Goal: Task Accomplishment & Management: Manage account settings

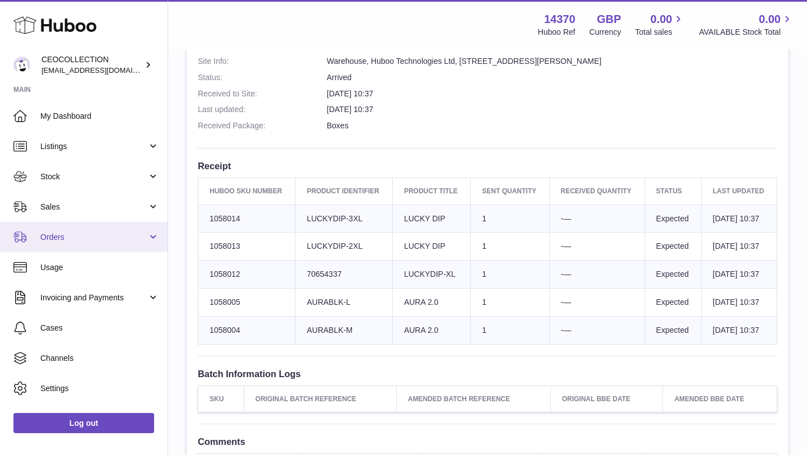
click at [72, 234] on span "Orders" at bounding box center [93, 237] width 107 height 11
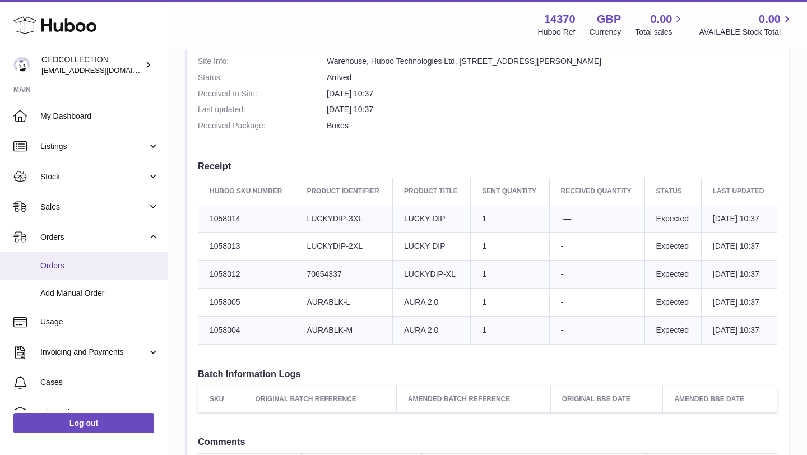
click at [68, 268] on span "Orders" at bounding box center [99, 265] width 119 height 11
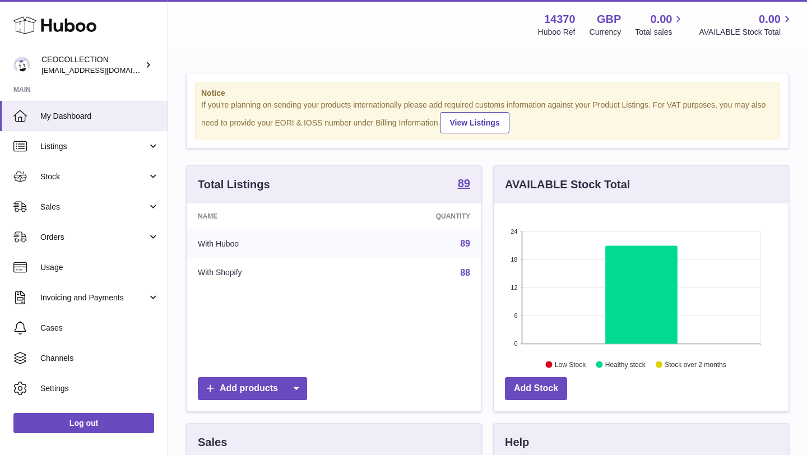
scroll to position [175, 295]
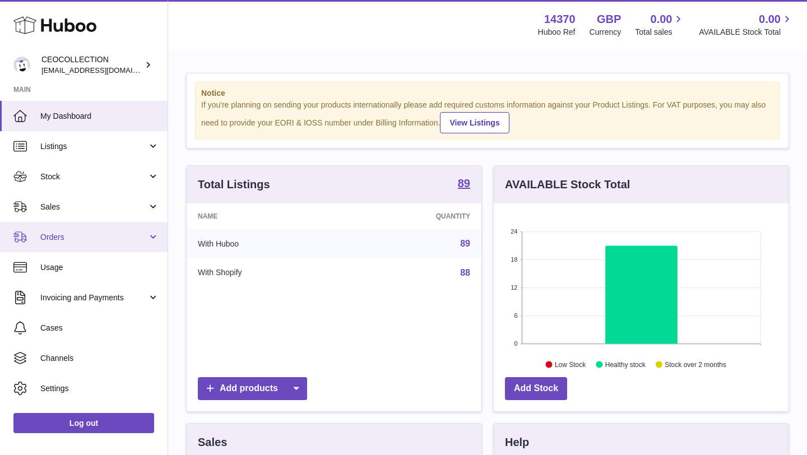
click at [95, 247] on link "Orders" at bounding box center [83, 237] width 167 height 30
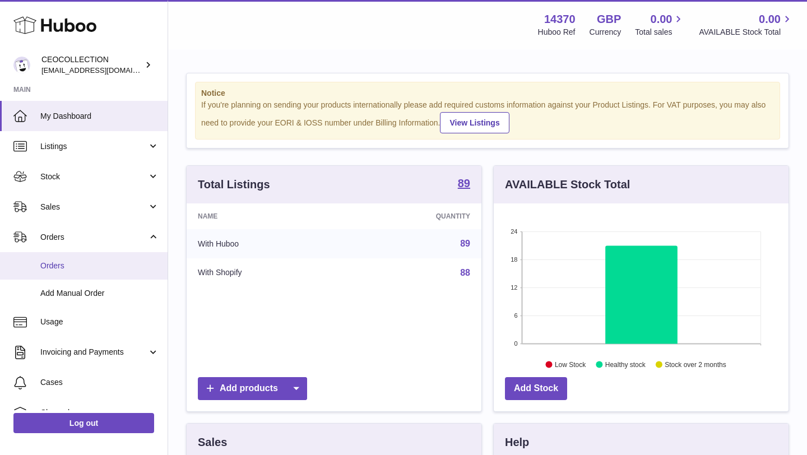
click at [81, 272] on link "Orders" at bounding box center [83, 265] width 167 height 27
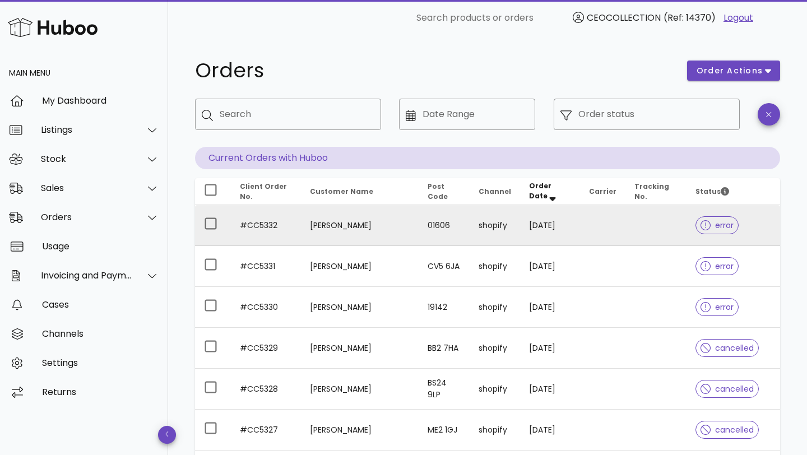
click at [566, 224] on td "15/10/2025" at bounding box center [550, 225] width 60 height 41
click at [217, 228] on div at bounding box center [210, 223] width 19 height 19
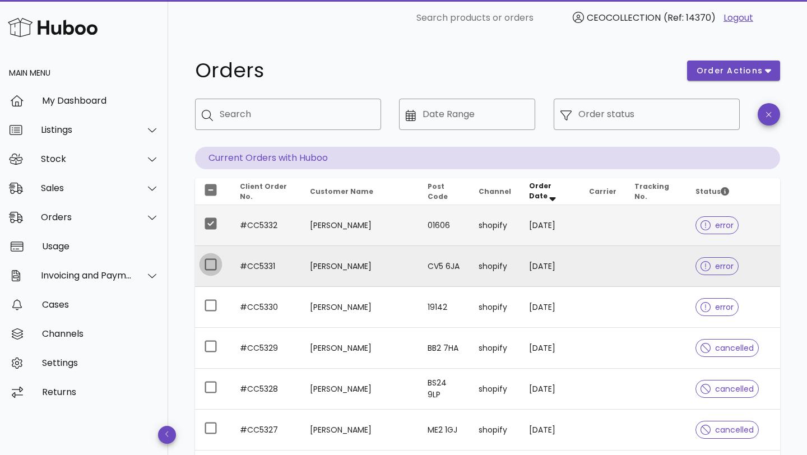
click at [207, 265] on div at bounding box center [210, 264] width 19 height 19
click at [763, 74] on span "order actions" at bounding box center [733, 71] width 75 height 12
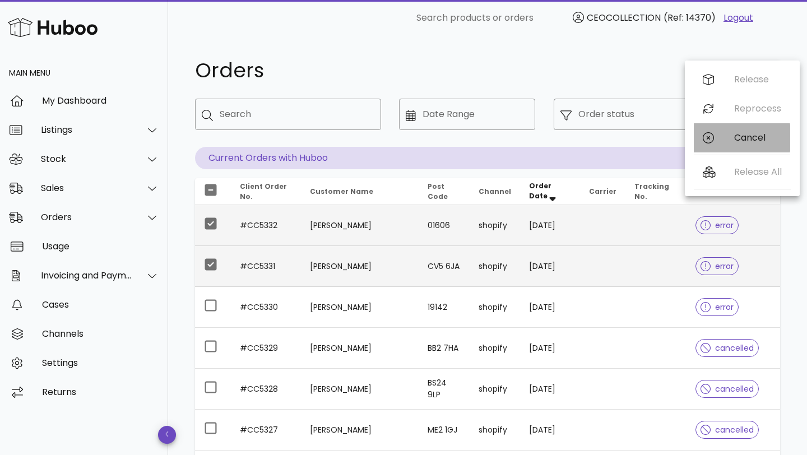
click at [748, 141] on div "Cancel" at bounding box center [757, 137] width 47 height 11
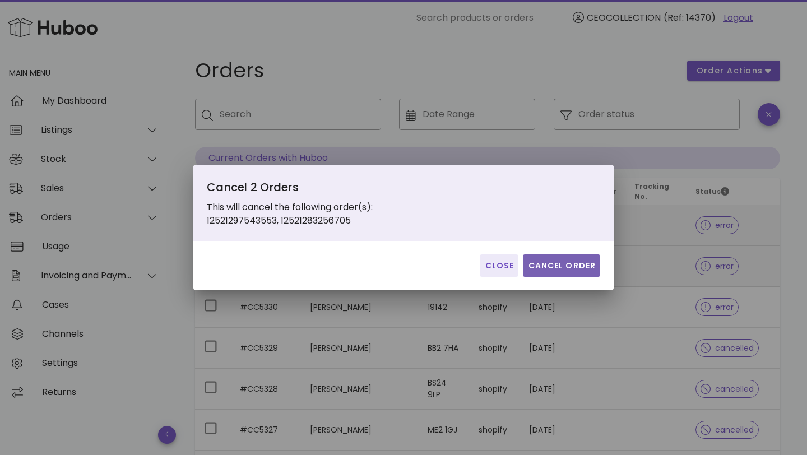
click at [566, 267] on span "Cancel Order" at bounding box center [561, 266] width 68 height 12
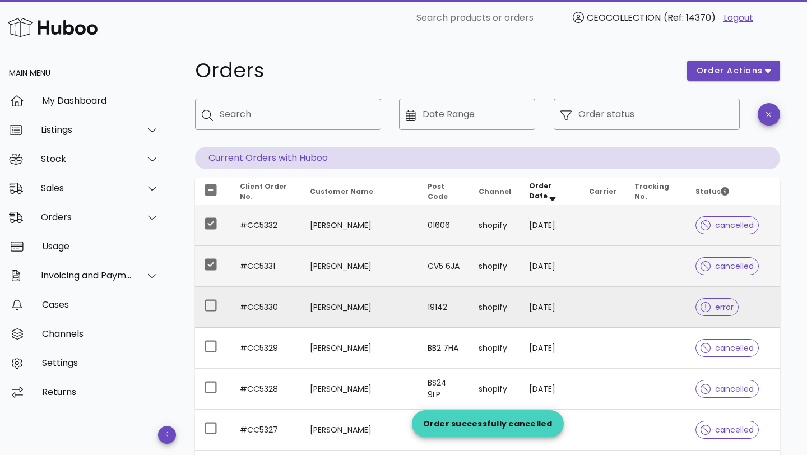
click at [495, 297] on td "shopify" at bounding box center [494, 307] width 50 height 41
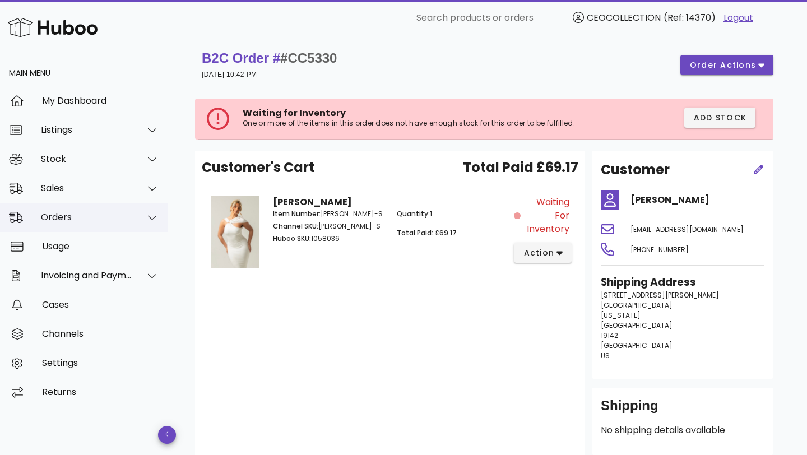
click at [60, 211] on div "Orders" at bounding box center [84, 217] width 168 height 29
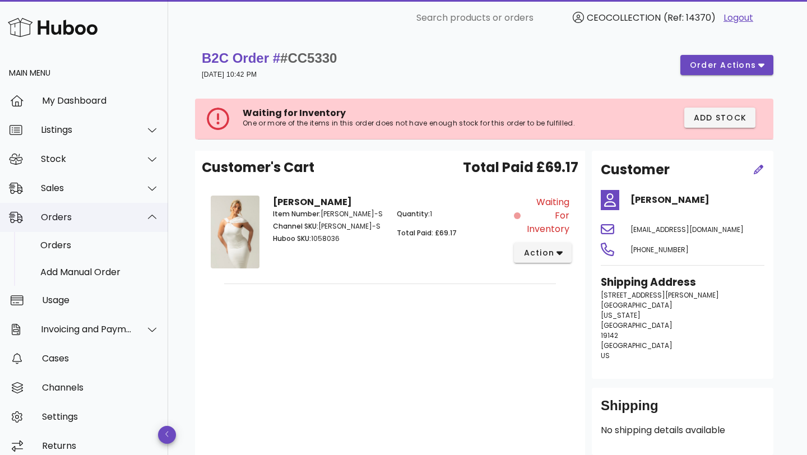
click at [73, 223] on div "Orders" at bounding box center [84, 217] width 168 height 29
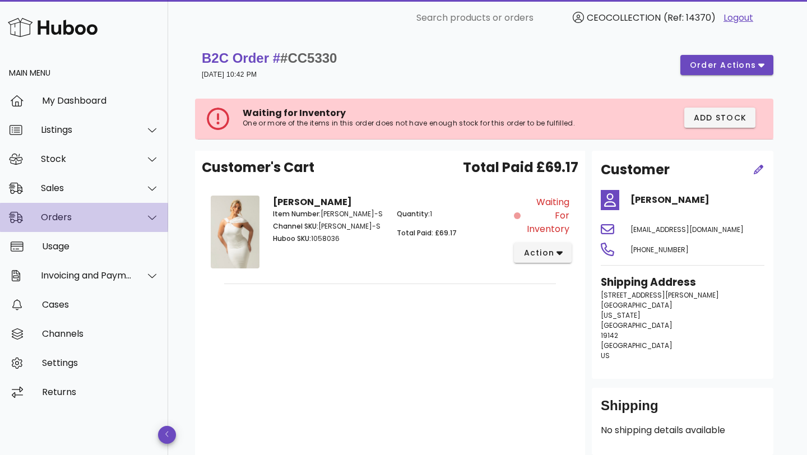
click at [69, 216] on div "Orders" at bounding box center [86, 217] width 91 height 11
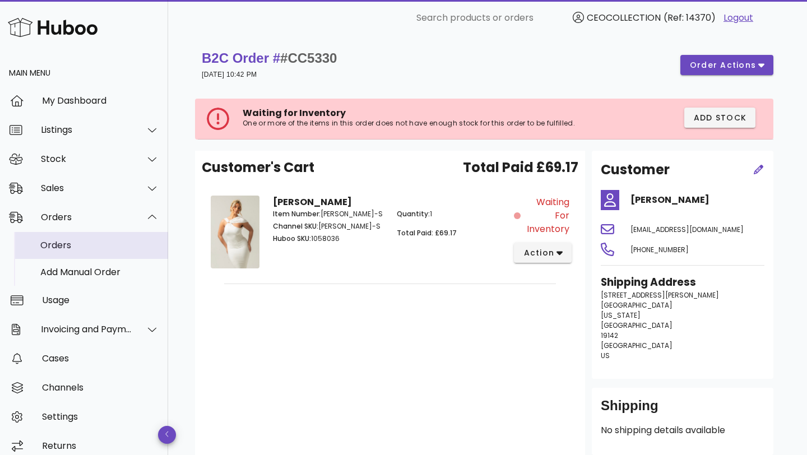
click at [69, 252] on div "Orders" at bounding box center [99, 245] width 119 height 24
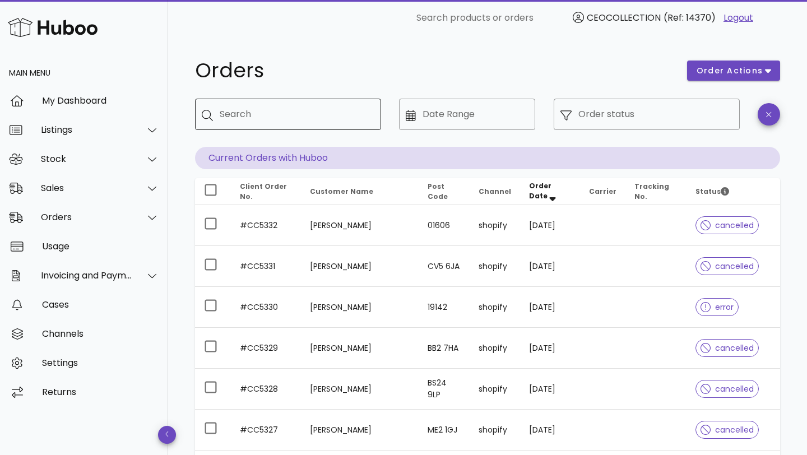
click at [288, 110] on input "Search" at bounding box center [296, 114] width 152 height 18
paste input "*******"
type input "*******"
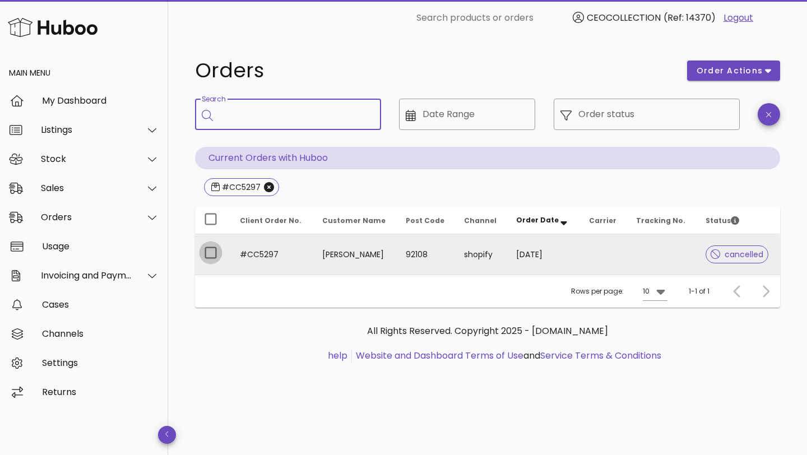
click at [214, 252] on div at bounding box center [210, 252] width 19 height 19
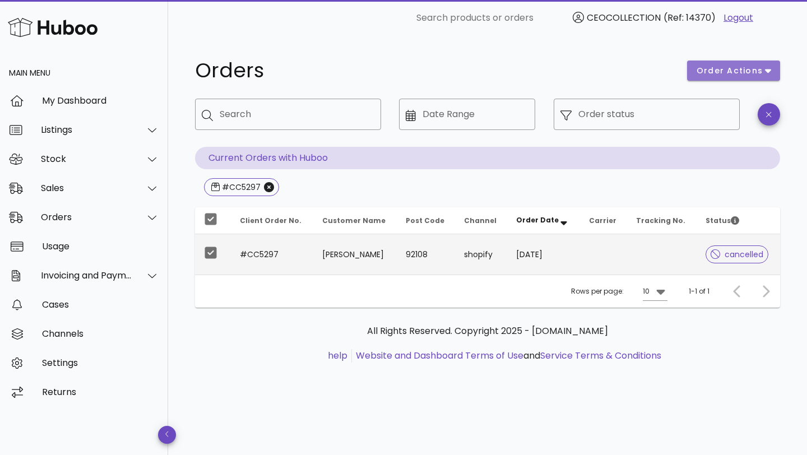
click at [756, 77] on button "order actions" at bounding box center [733, 70] width 93 height 20
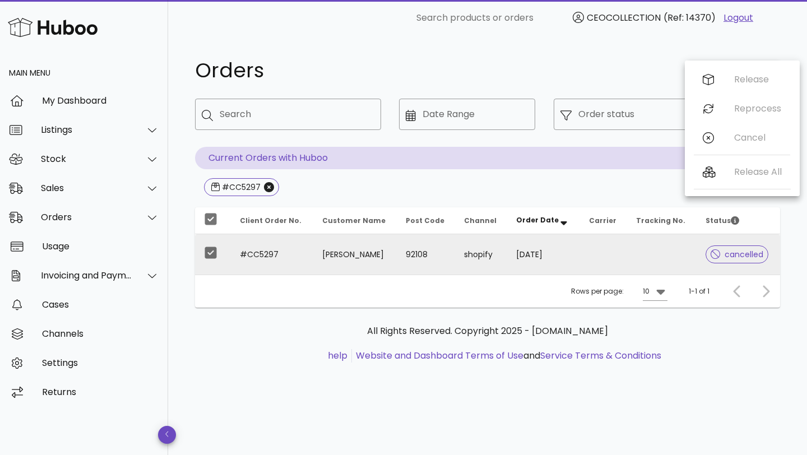
click at [733, 255] on span "cancelled" at bounding box center [736, 254] width 53 height 8
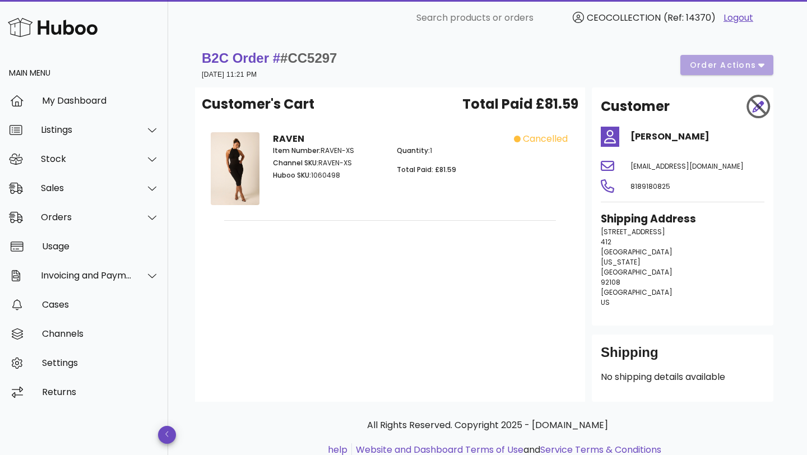
click at [749, 71] on div "B2C Order # #CC5297 10 October 2025 at 11:21 PM order actions" at bounding box center [487, 64] width 571 height 31
click at [758, 106] on div at bounding box center [756, 107] width 30 height 34
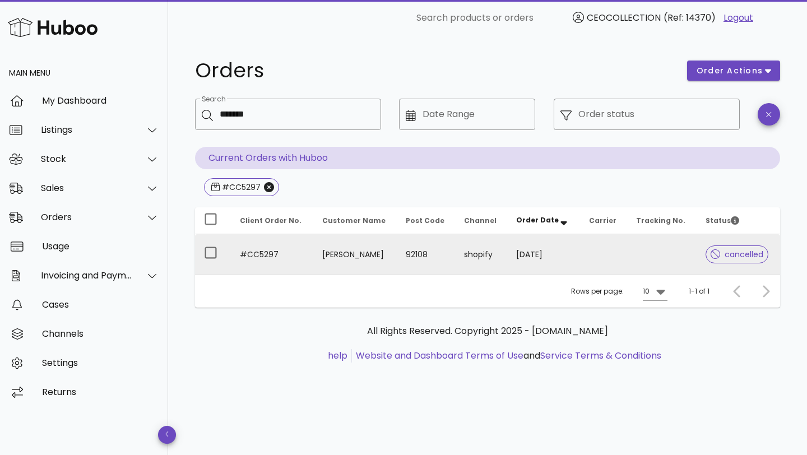
click at [299, 256] on td "#CC5297" at bounding box center [272, 254] width 82 height 40
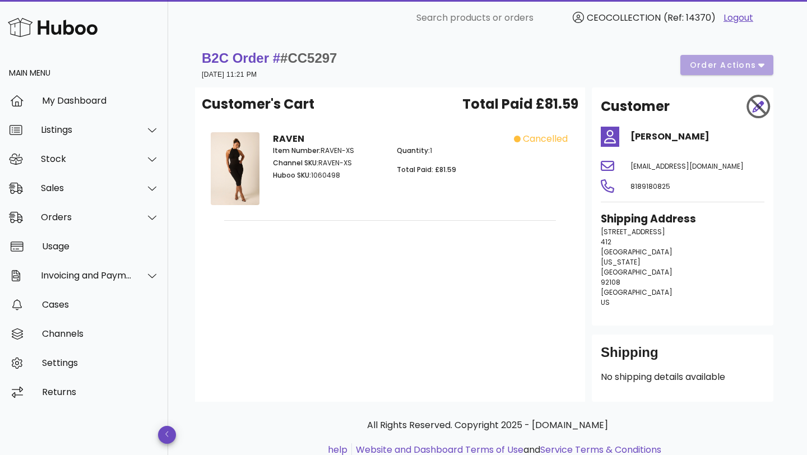
click at [541, 139] on span "cancelled" at bounding box center [545, 138] width 45 height 13
click at [754, 104] on div at bounding box center [756, 107] width 30 height 34
click at [752, 64] on div "B2C Order # #CC5297 10 October 2025 at 11:21 PM order actions" at bounding box center [487, 64] width 571 height 31
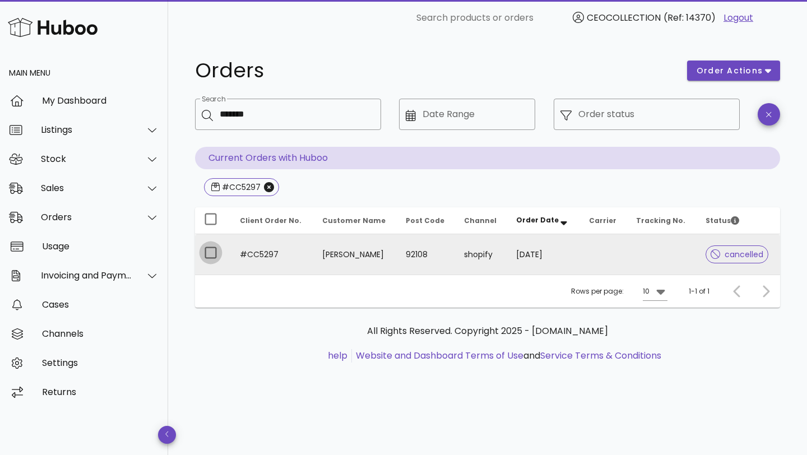
click at [212, 245] on div at bounding box center [210, 252] width 19 height 19
click at [767, 78] on button "order actions" at bounding box center [733, 70] width 93 height 20
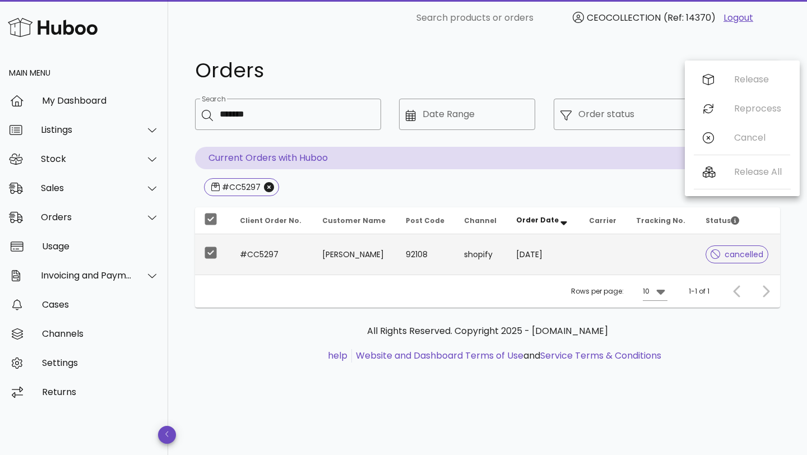
click at [706, 141] on div "Release Reprocess Cancel" at bounding box center [741, 111] width 96 height 92
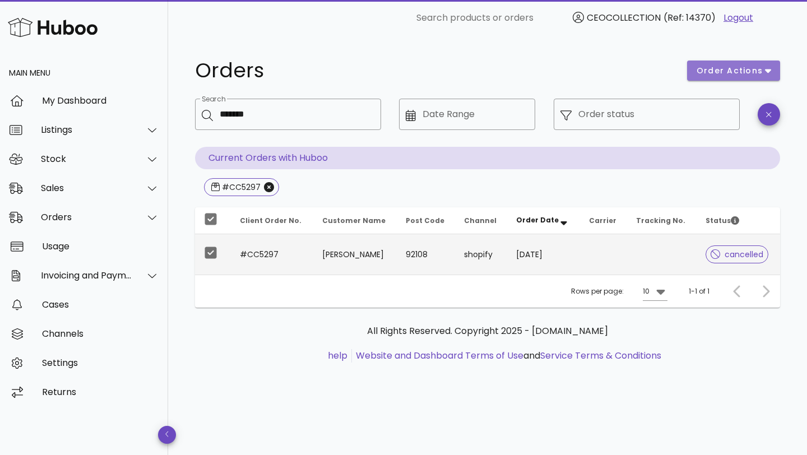
click at [746, 78] on button "order actions" at bounding box center [733, 70] width 93 height 20
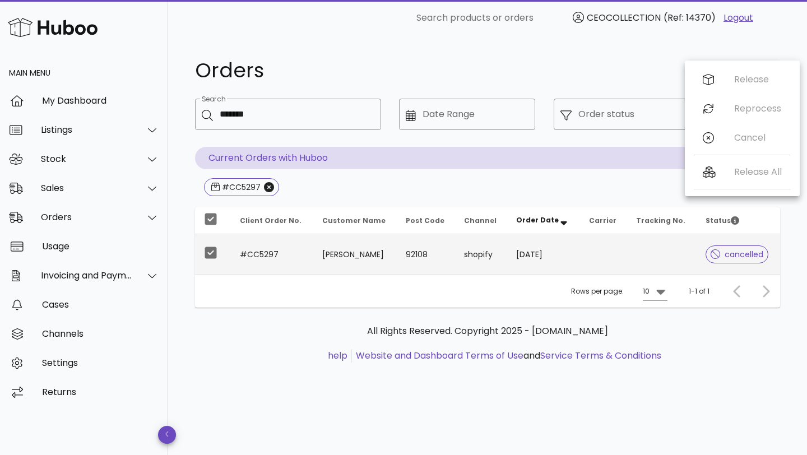
click at [709, 108] on div "Release Reprocess Cancel" at bounding box center [741, 111] width 96 height 92
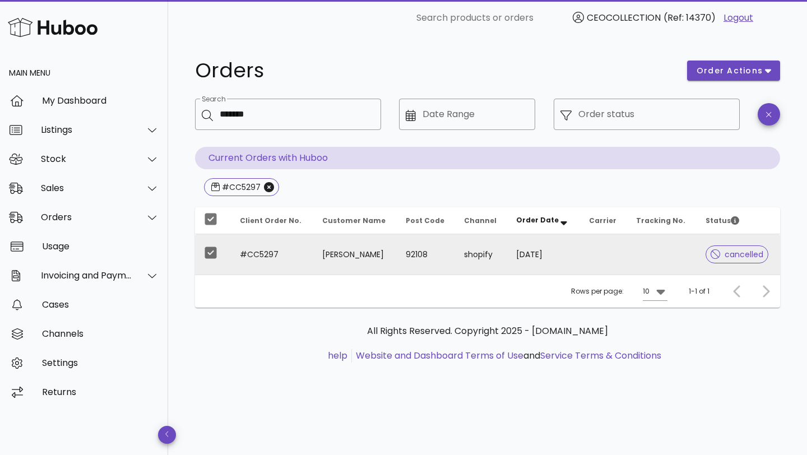
click at [719, 253] on span "cancelled" at bounding box center [736, 254] width 53 height 8
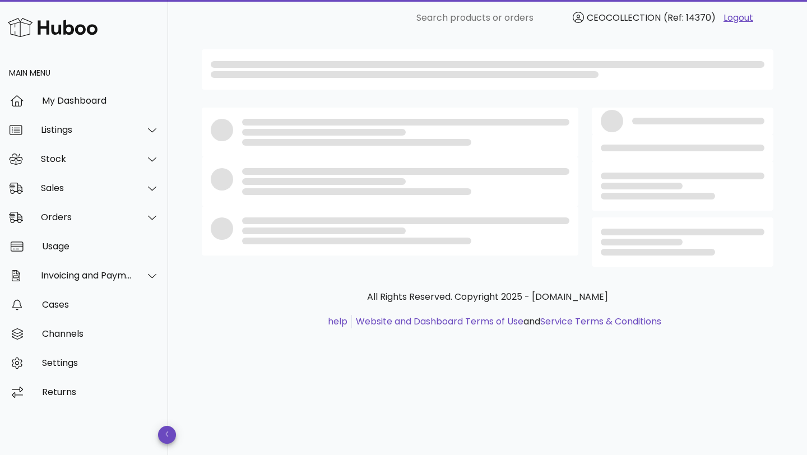
click at [719, 253] on div at bounding box center [682, 242] width 164 height 27
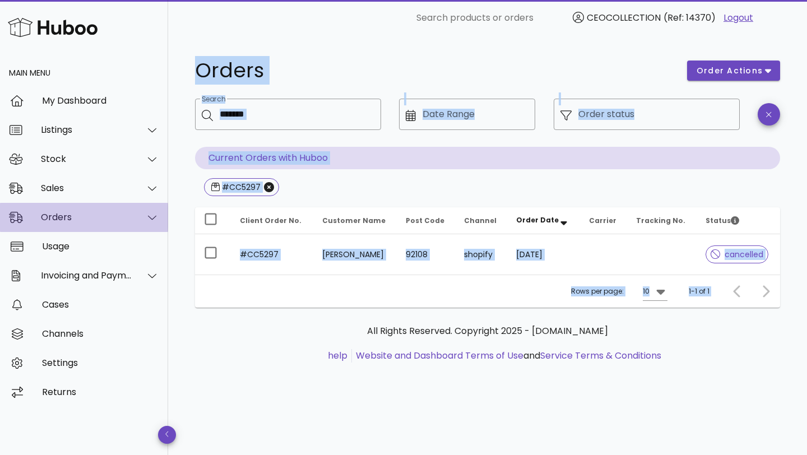
click at [131, 218] on div "Orders" at bounding box center [86, 217] width 91 height 11
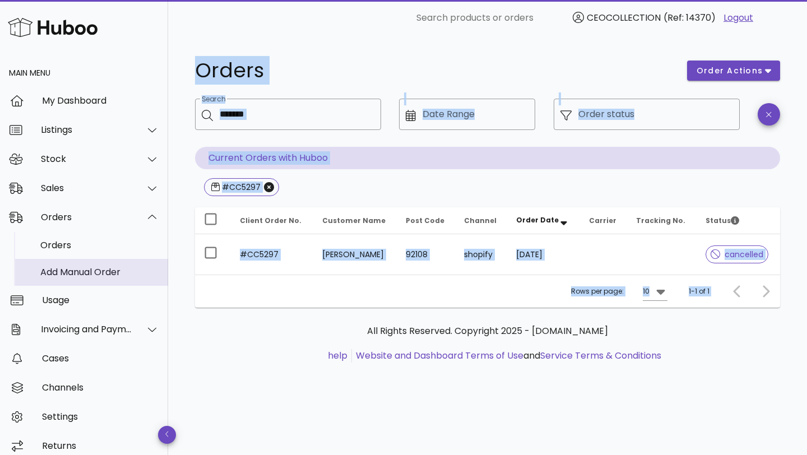
click at [97, 276] on div "Add Manual Order" at bounding box center [99, 272] width 119 height 11
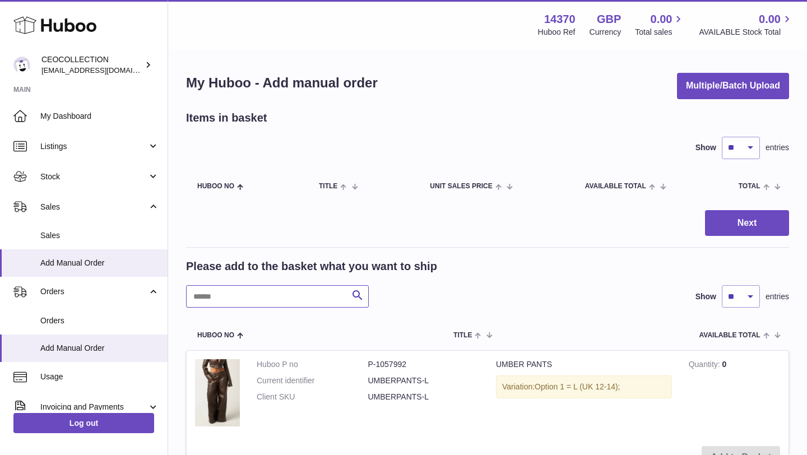
click at [303, 295] on input "text" at bounding box center [277, 296] width 183 height 22
type input "*****"
click at [580, 301] on div "***** Search Show ** ** ** *** entries" at bounding box center [487, 296] width 603 height 22
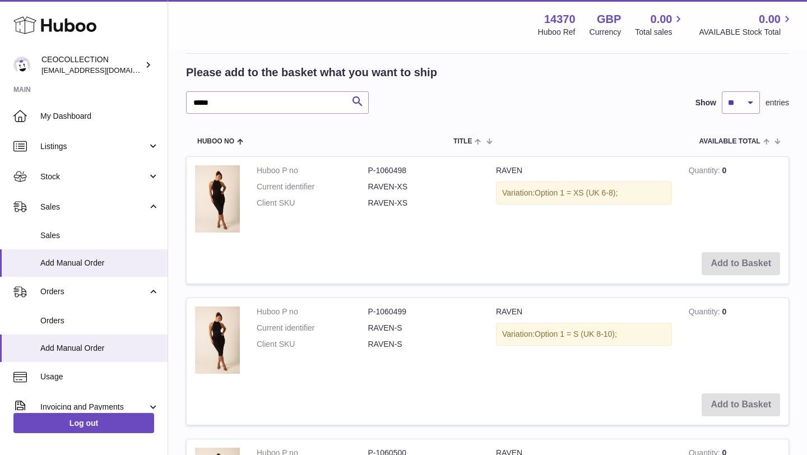
scroll to position [202, 0]
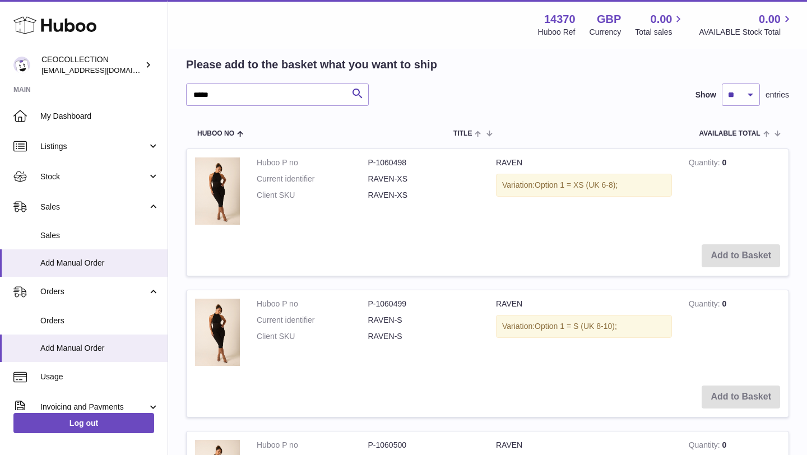
click at [741, 256] on td "Add to Basket" at bounding box center [488, 256] width 602 height 40
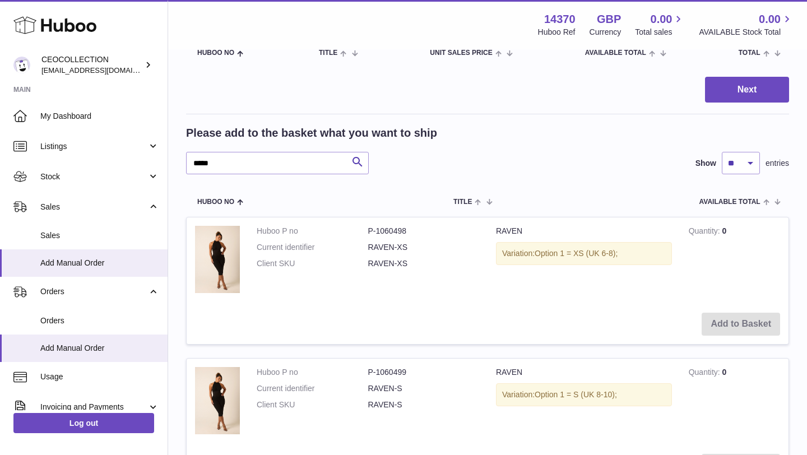
scroll to position [112, 0]
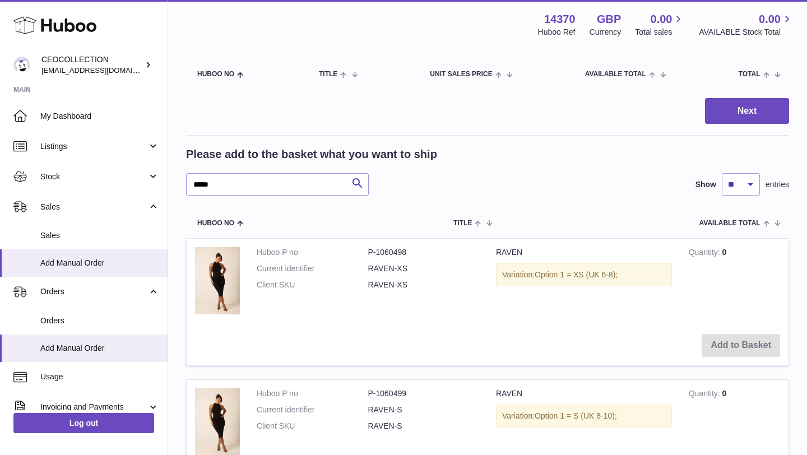
click at [650, 171] on div "Please add to the basket what you want to ship ***** Search Show ** ** ** *** e…" at bounding box center [487, 171] width 603 height 49
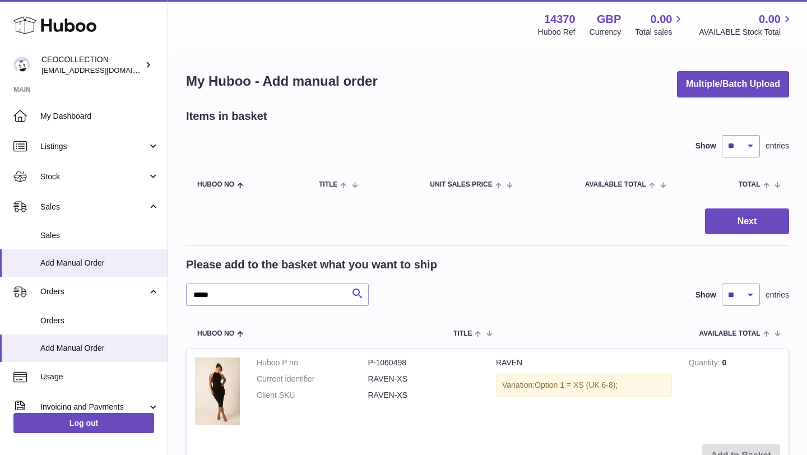
scroll to position [0, 0]
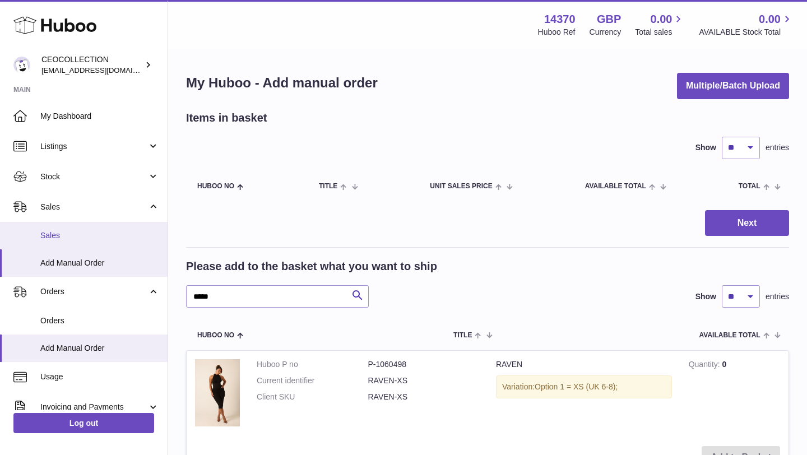
click at [66, 239] on span "Sales" at bounding box center [99, 235] width 119 height 11
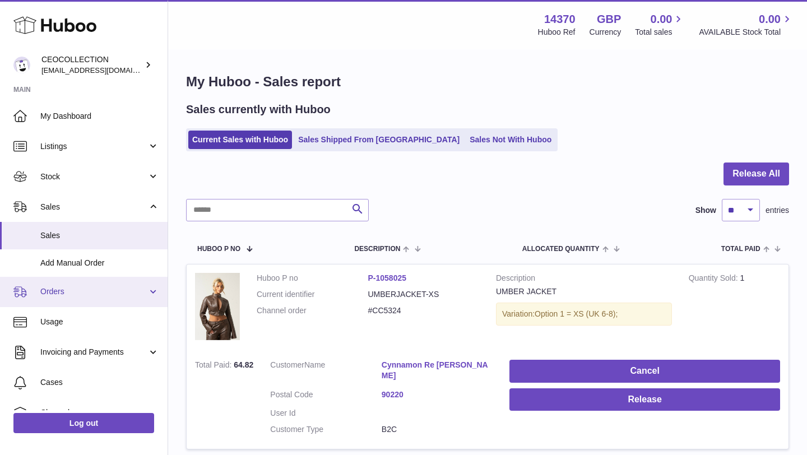
click at [76, 303] on link "Orders" at bounding box center [83, 292] width 167 height 30
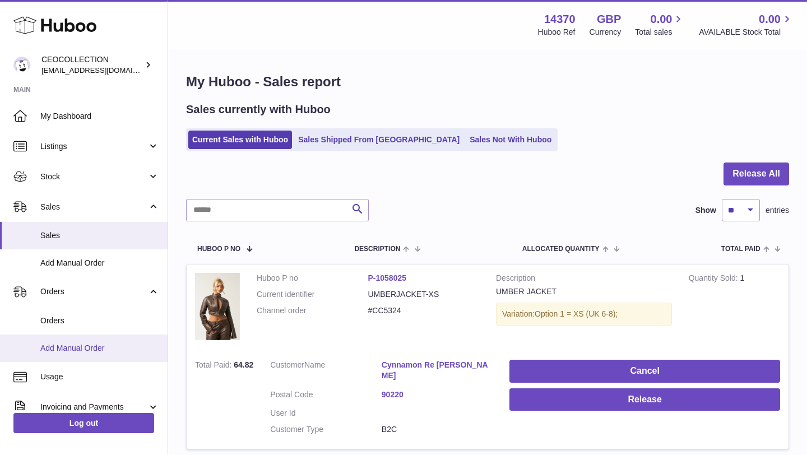
click at [78, 352] on span "Add Manual Order" at bounding box center [99, 348] width 119 height 11
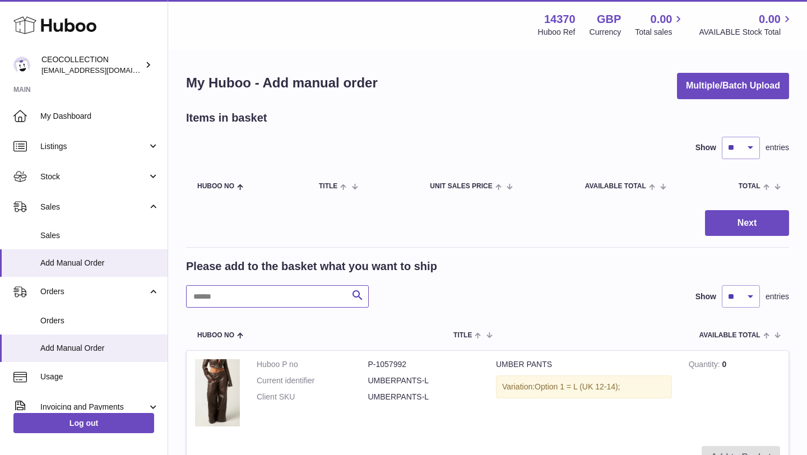
click at [239, 301] on input "text" at bounding box center [277, 296] width 183 height 22
type input "*"
type input "*****"
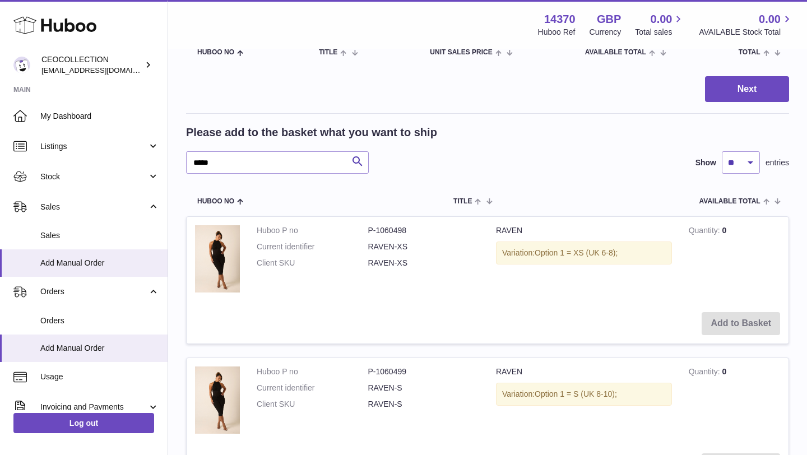
scroll to position [134, 0]
click at [753, 327] on td "Add to Basket" at bounding box center [488, 323] width 602 height 40
click at [50, 345] on span "Add Manual Order" at bounding box center [99, 348] width 119 height 11
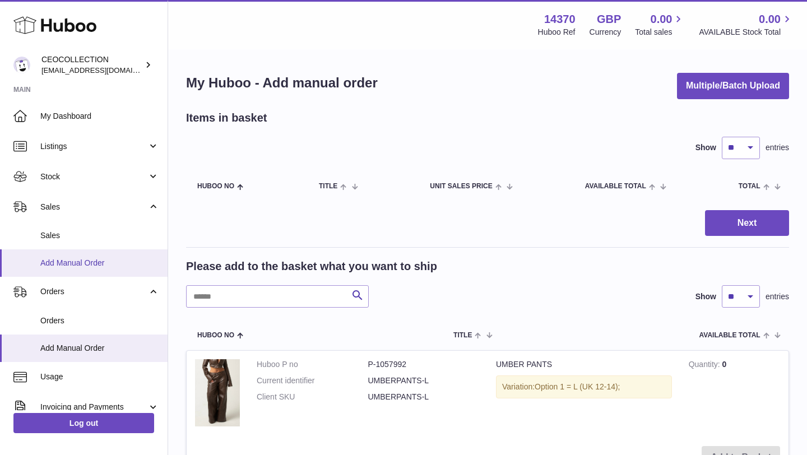
click at [90, 271] on link "Add Manual Order" at bounding box center [83, 262] width 167 height 27
click at [575, 276] on div "Please add to the basket what you want to ship Search Show ** ** ** *** entries" at bounding box center [487, 283] width 603 height 49
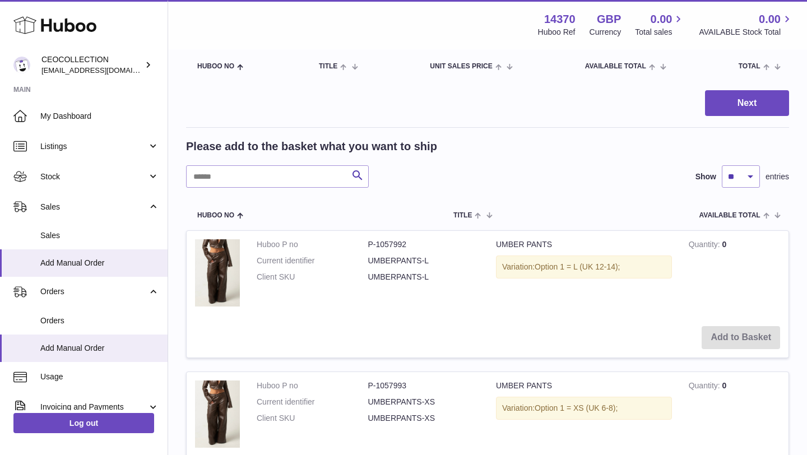
scroll to position [112, 0]
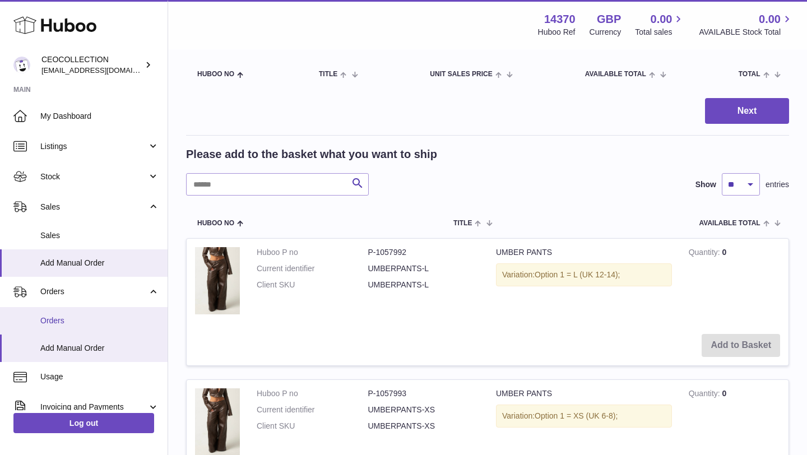
click at [86, 314] on link "Orders" at bounding box center [83, 320] width 167 height 27
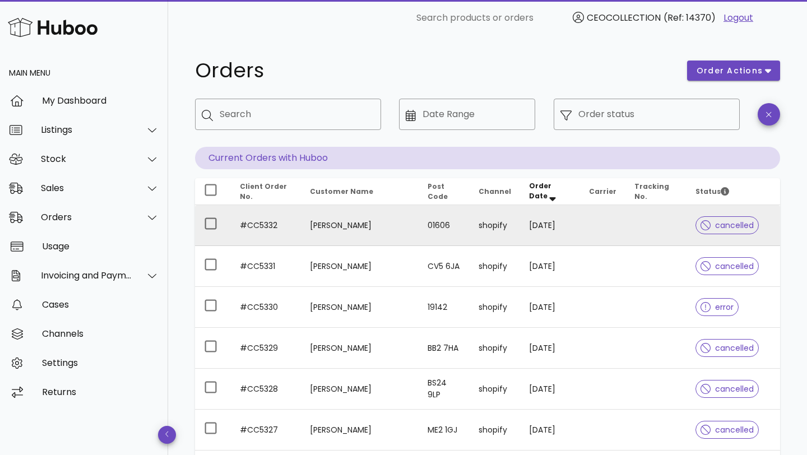
click at [737, 227] on span "cancelled" at bounding box center [726, 225] width 53 height 8
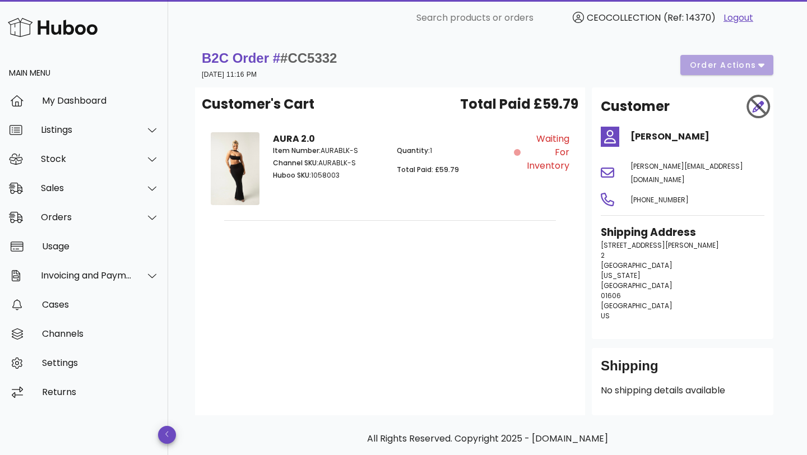
click at [758, 112] on div at bounding box center [756, 107] width 30 height 34
